Goal: Find specific page/section: Find specific page/section

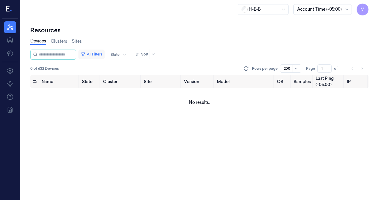
click at [105, 56] on button "All Filters" at bounding box center [92, 55] width 26 height 10
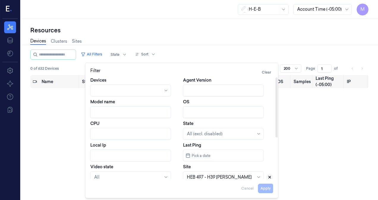
click at [269, 178] on icon at bounding box center [270, 177] width 4 height 4
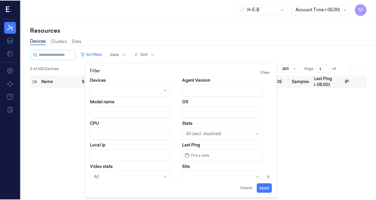
scroll to position [1, 0]
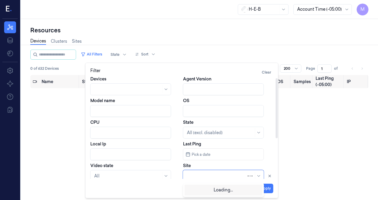
click at [217, 177] on div at bounding box center [217, 176] width 60 height 6
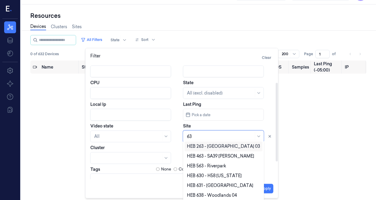
scroll to position [30, 0]
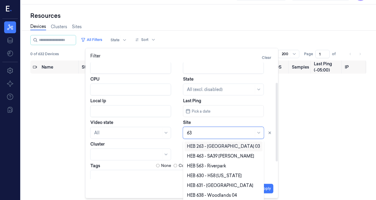
type input "63"
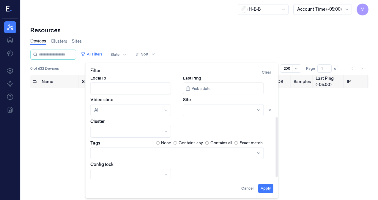
scroll to position [67, 0]
drag, startPoint x: 277, startPoint y: 139, endPoint x: 276, endPoint y: 159, distance: 19.6
click at [276, 159] on div at bounding box center [277, 147] width 2 height 60
click at [258, 111] on div at bounding box center [258, 110] width 7 height 9
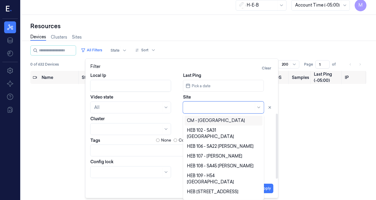
scroll to position [65, 0]
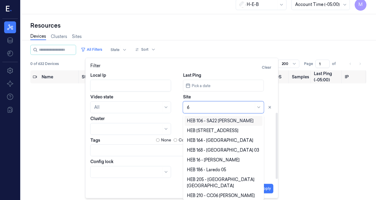
type input "63"
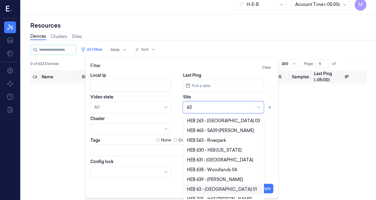
click at [216, 190] on div "HEB 63 - [GEOGRAPHIC_DATA] 01" at bounding box center [222, 190] width 70 height 6
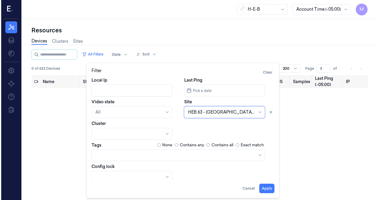
scroll to position [0, 0]
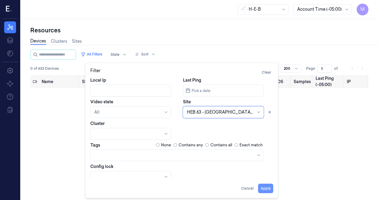
click at [268, 191] on button "Apply" at bounding box center [265, 189] width 15 height 10
